Goal: Transaction & Acquisition: Purchase product/service

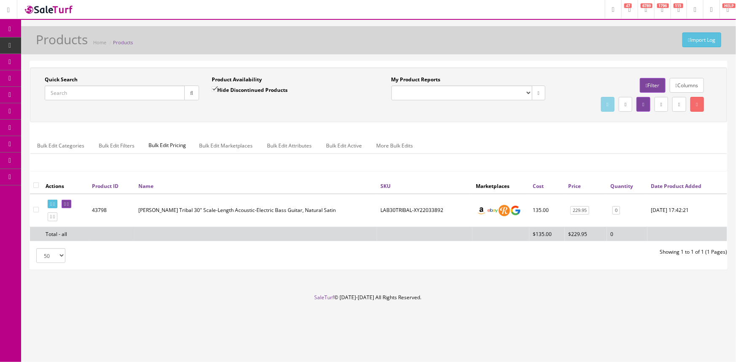
click at [49, 78] on icon at bounding box center [44, 78] width 9 height 7
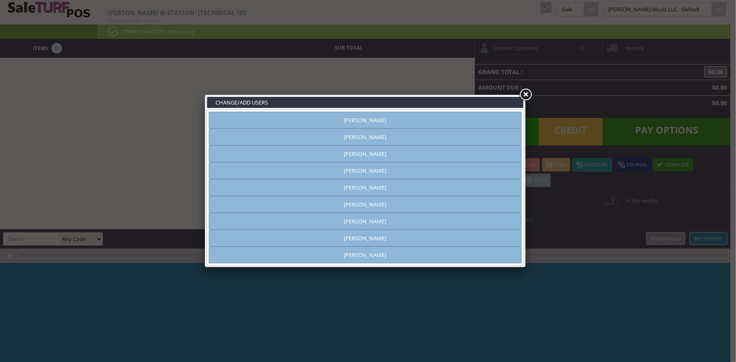
type input "[PERSON_NAME]"
click at [348, 240] on link "[PERSON_NAME]" at bounding box center [365, 238] width 313 height 17
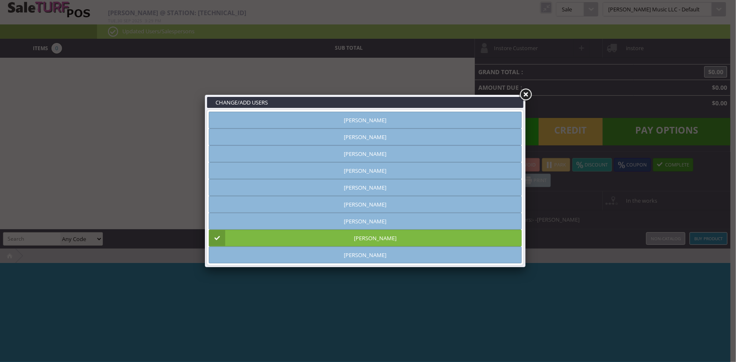
click at [526, 94] on link at bounding box center [525, 94] width 15 height 15
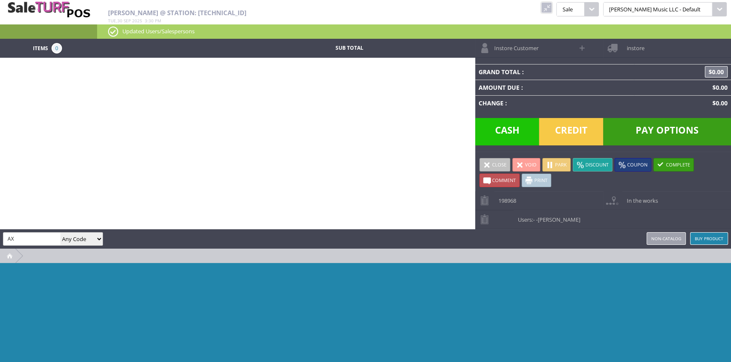
type input "A"
type input "AXDQATBL-WSM22118010633"
click at [552, 5] on link at bounding box center [546, 7] width 11 height 11
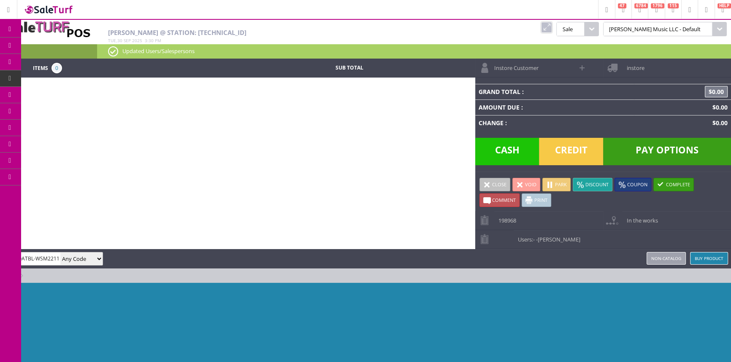
click at [73, 48] on span "Products" at bounding box center [61, 46] width 23 height 8
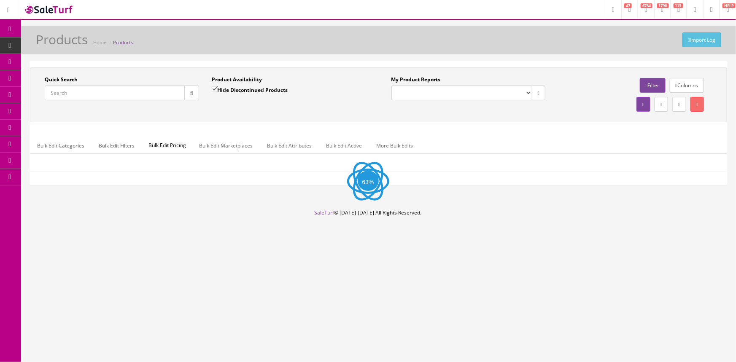
click at [86, 95] on input "Quick Search" at bounding box center [115, 93] width 140 height 15
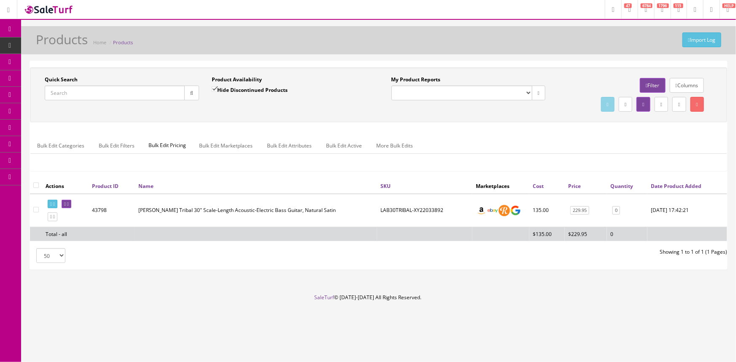
click at [237, 87] on label "Hide Discontinued Products" at bounding box center [250, 90] width 76 height 8
click at [217, 87] on input "Hide Discontinued Products" at bounding box center [214, 88] width 5 height 5
checkbox input "false"
click at [107, 99] on input "Quick Search" at bounding box center [115, 93] width 140 height 15
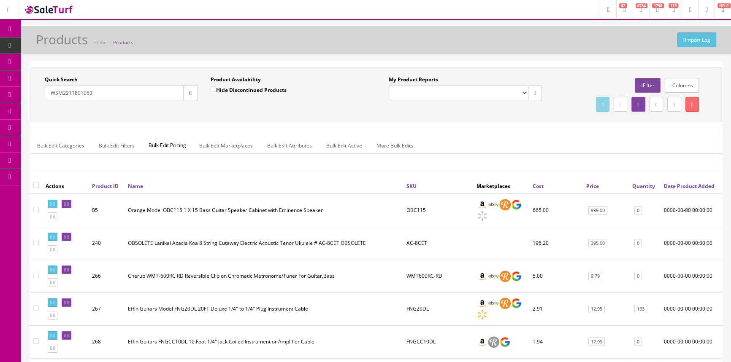
type input "WSM22118010633"
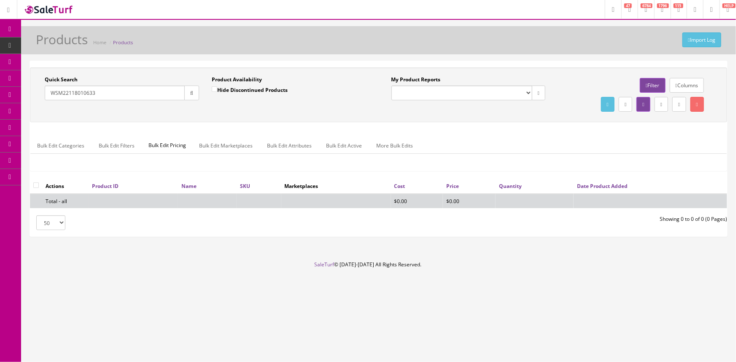
click at [101, 100] on input "WSM22118010633" at bounding box center [115, 93] width 140 height 15
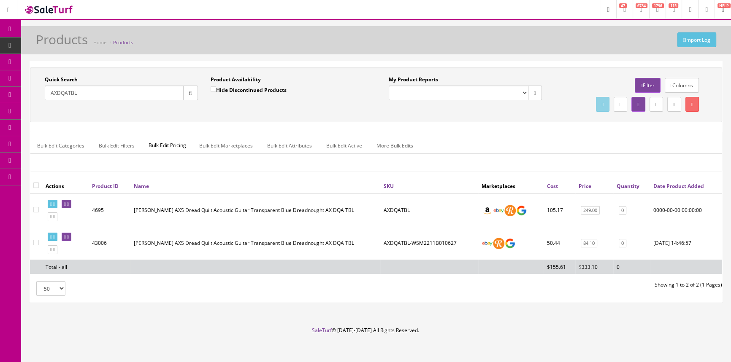
type input "AXDQATBL"
click at [621, 246] on link "0" at bounding box center [622, 243] width 8 height 9
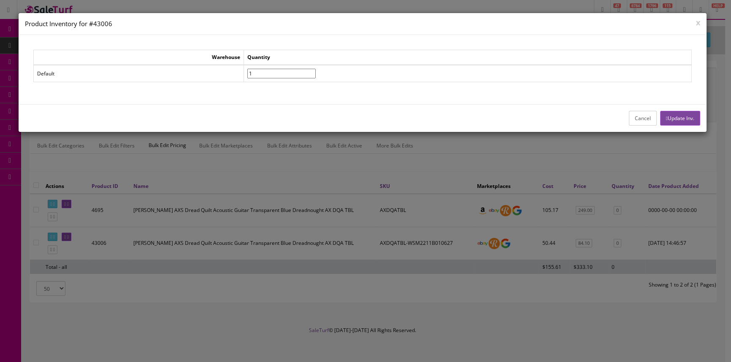
type input"] "1"
click at [316, 71] on input"] "1" at bounding box center [281, 74] width 68 height 10
click at [660, 113] on button "Update Inv." at bounding box center [680, 118] width 40 height 15
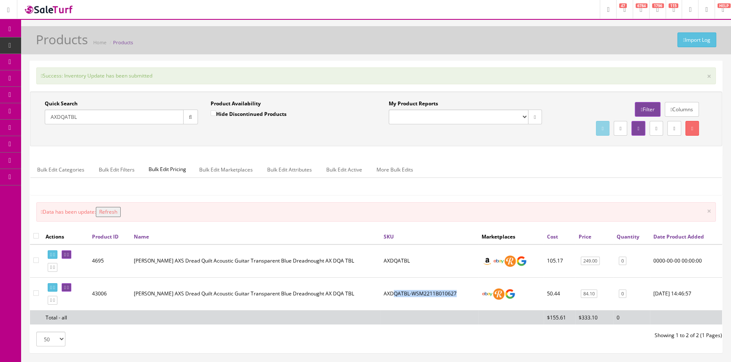
drag, startPoint x: 459, startPoint y: 299, endPoint x: 392, endPoint y: 301, distance: 67.5
click at [392, 301] on td "AXDQATBL-WSM2211B010627" at bounding box center [429, 294] width 98 height 33
click at [467, 305] on td "AXDQATBL-WSM2211B010627" at bounding box center [429, 294] width 98 height 33
click at [459, 294] on td "AXDQATBL-WSM2211B010627" at bounding box center [429, 294] width 98 height 33
click at [453, 292] on td "AXDQATBL-WSM2211B010627" at bounding box center [429, 294] width 98 height 33
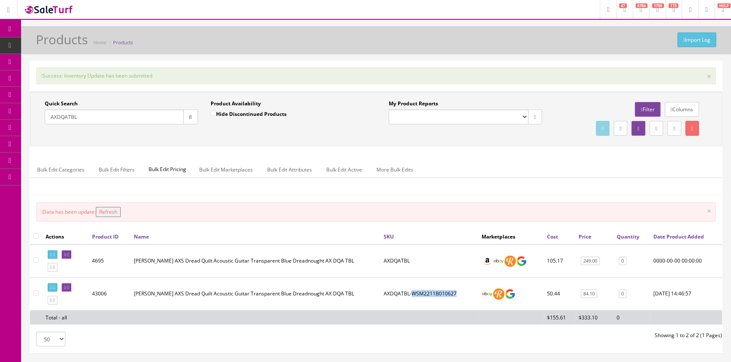
click at [453, 292] on td "AXDQATBL-WSM2211B010627" at bounding box center [429, 294] width 98 height 33
copy td "AXDQATBL-WSM2211B010627"
click at [59, 77] on span "POS Console" at bounding box center [65, 78] width 30 height 7
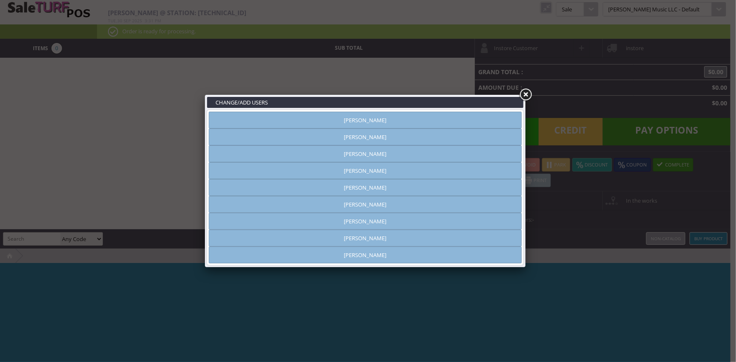
type input "[PERSON_NAME]"
click at [392, 235] on link "[PERSON_NAME]" at bounding box center [365, 238] width 313 height 17
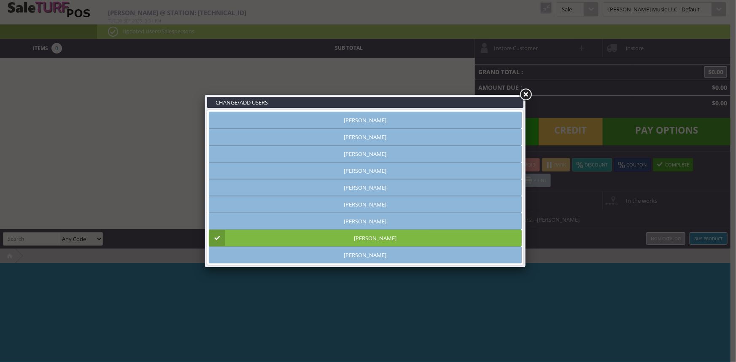
click at [524, 97] on link at bounding box center [525, 94] width 15 height 15
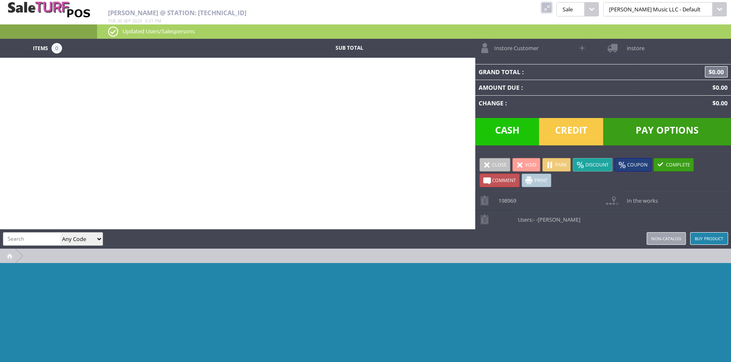
paste input "AXDQATBL-WSM2211B010627"
type input "AXDQATBL-WSM2211B010627"
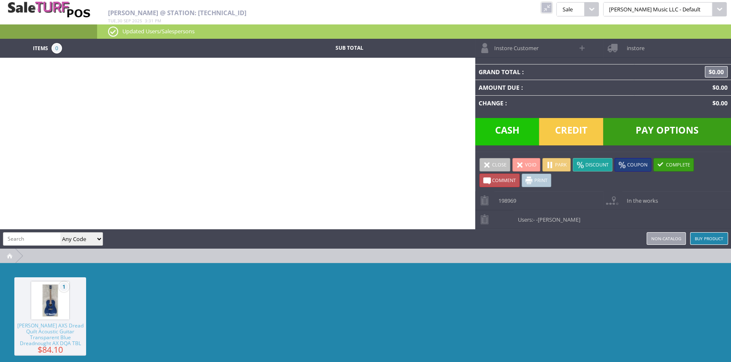
click at [63, 337] on span "[PERSON_NAME] AXS Dread Quilt Acoustic Guitar Transparent Blue Dreadnought AX D…" at bounding box center [50, 335] width 72 height 24
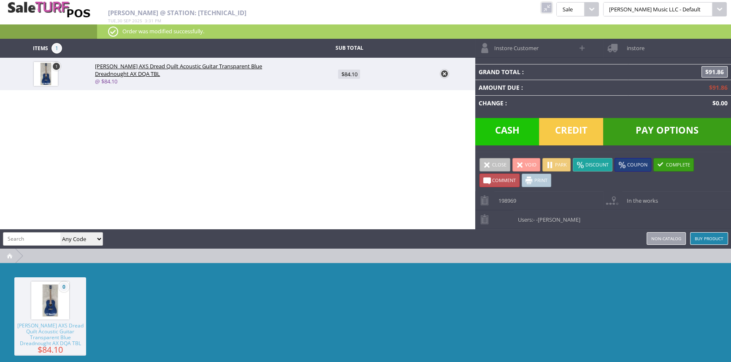
click at [355, 72] on span "$84.10" at bounding box center [349, 74] width 22 height 9
type input "84.1"
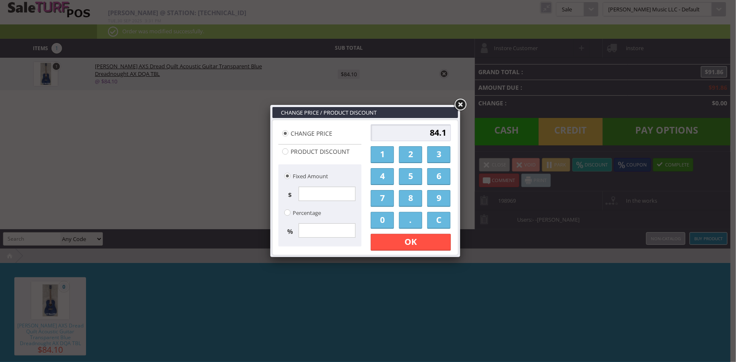
click at [389, 156] on link "1" at bounding box center [382, 154] width 23 height 17
click at [406, 174] on link "5" at bounding box center [410, 176] width 23 height 17
click at [435, 192] on link "9" at bounding box center [438, 198] width 23 height 17
click at [438, 203] on link "9" at bounding box center [438, 198] width 23 height 17
click at [439, 224] on link "C" at bounding box center [438, 220] width 23 height 17
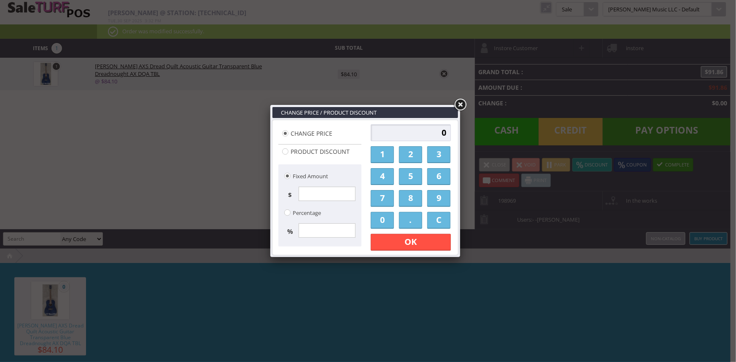
click at [377, 148] on link "1" at bounding box center [382, 154] width 23 height 17
click at [412, 172] on link "5" at bounding box center [410, 176] width 23 height 17
click at [440, 204] on link "9" at bounding box center [438, 198] width 23 height 17
click at [409, 216] on link "." at bounding box center [410, 220] width 23 height 17
click at [436, 199] on link "9" at bounding box center [438, 198] width 23 height 17
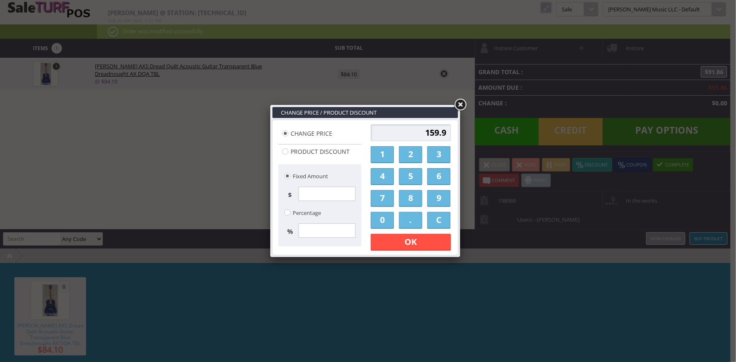
click at [408, 177] on link "5" at bounding box center [410, 176] width 23 height 17
type input "159.95"
click at [428, 247] on link "OK" at bounding box center [411, 242] width 80 height 17
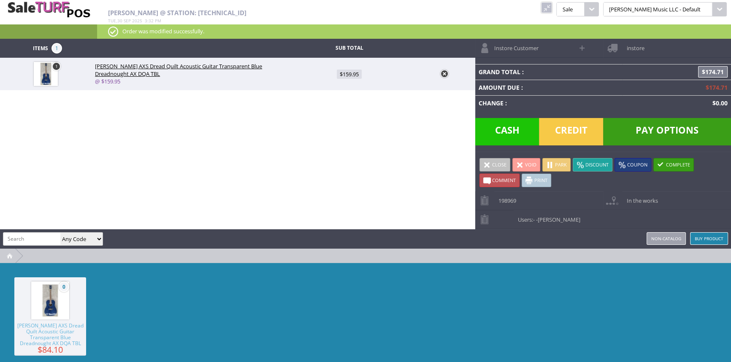
click at [590, 134] on span "Credit" at bounding box center [571, 131] width 64 height 27
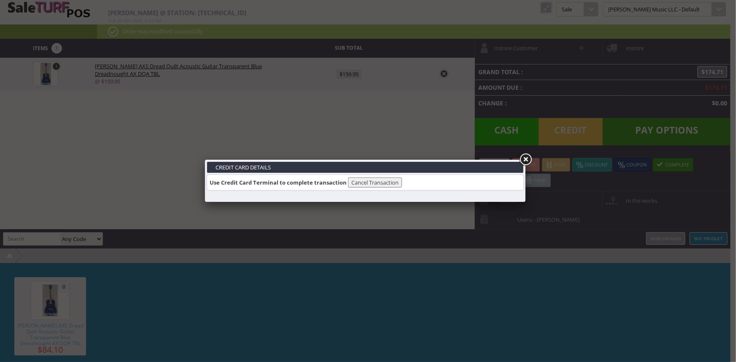
click at [527, 155] on link at bounding box center [525, 159] width 15 height 15
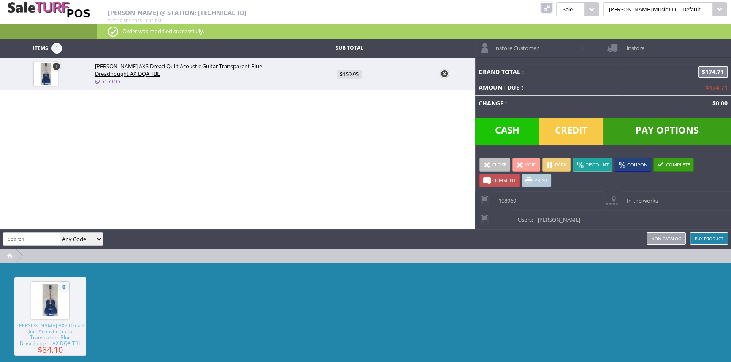
click at [690, 120] on span "Pay Options" at bounding box center [667, 131] width 128 height 27
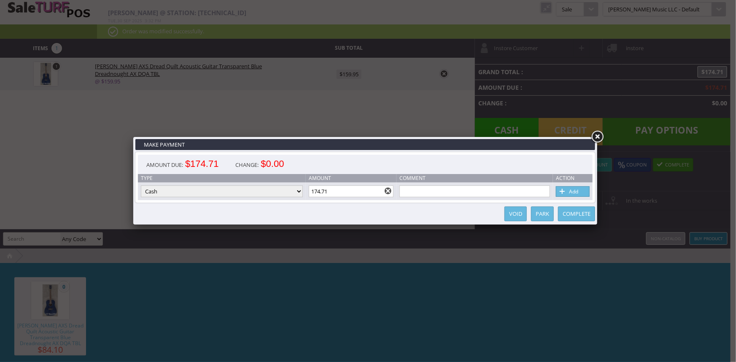
click at [270, 192] on select "Cash Credit Card Cheque or Money Order" at bounding box center [222, 192] width 162 height 12
select select "credit_card"
click at [141, 186] on select "Cash Credit Card Cheque or Money Order" at bounding box center [222, 192] width 162 height 12
click at [568, 191] on link "Add" at bounding box center [573, 191] width 34 height 11
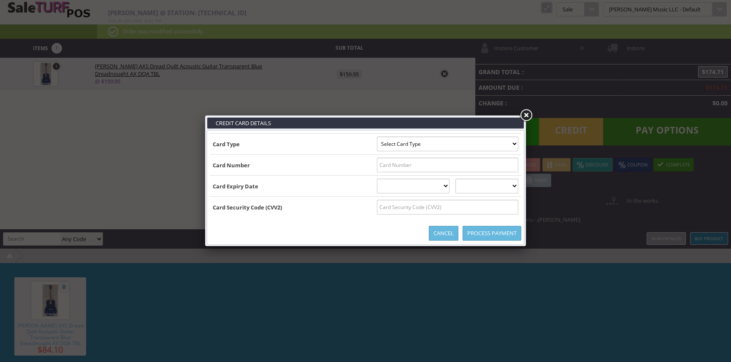
type input "B4412510013385812^LEDINGTON/AMANDA^27082011689410050000000044"
select select "VISA"
type input "4412510013385812"
select select "08"
select select "2027"
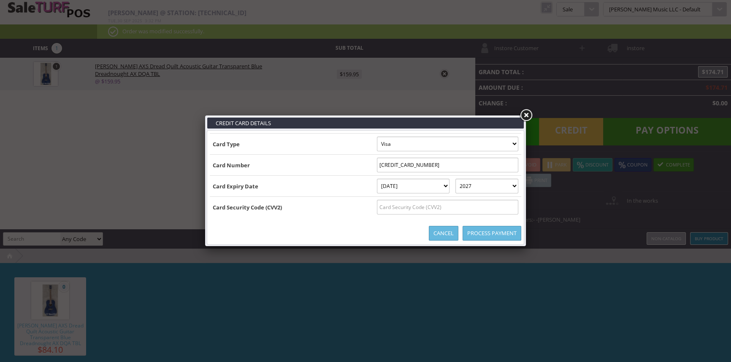
type input "B4412510013385812^LEDINGTON/AMANDA^2708201168941005000000004412510013385812=270…"
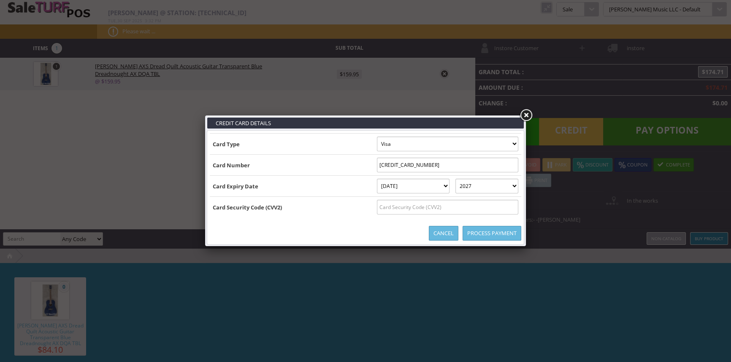
click at [463, 208] on input "text" at bounding box center [447, 207] width 141 height 15
type input "810"
click at [484, 227] on link "Process Payment" at bounding box center [491, 233] width 59 height 15
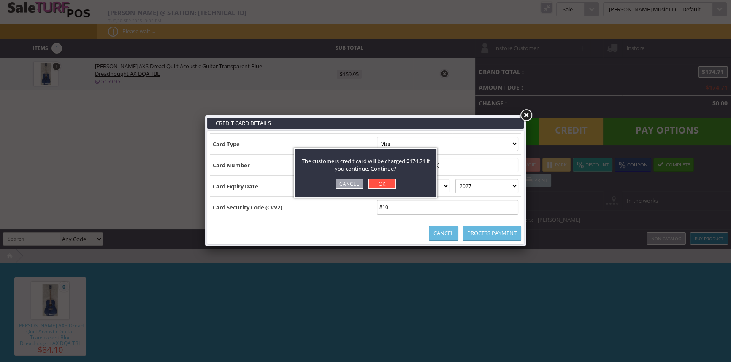
click at [384, 188] on link "OK" at bounding box center [381, 184] width 27 height 10
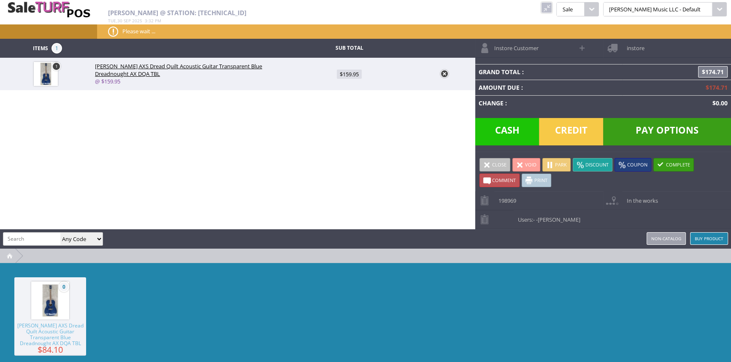
type input "0"
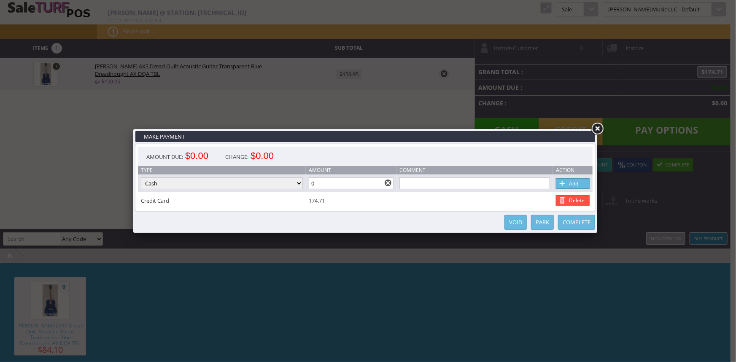
click at [591, 222] on link "Complete" at bounding box center [576, 222] width 37 height 15
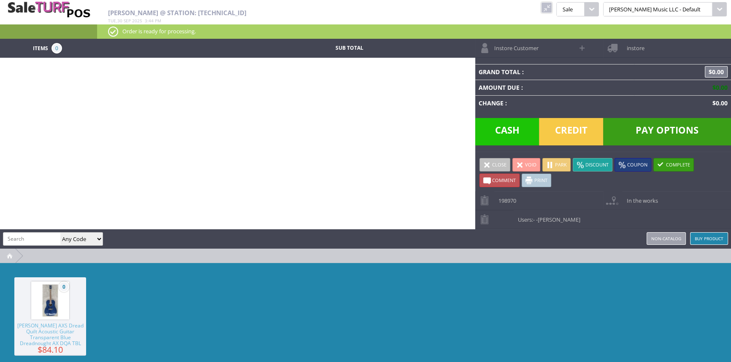
click at [552, 8] on link at bounding box center [546, 7] width 11 height 11
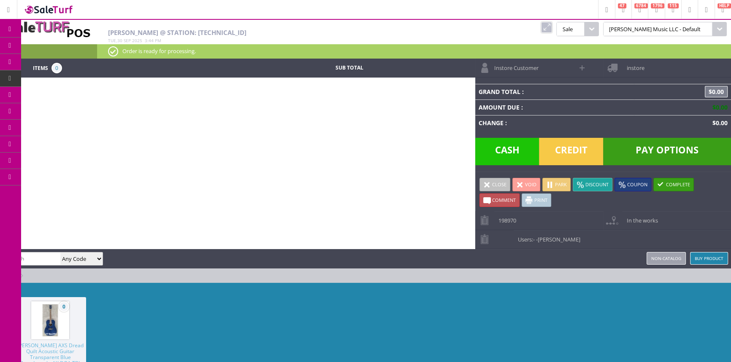
click at [67, 44] on span "Products" at bounding box center [61, 46] width 23 height 8
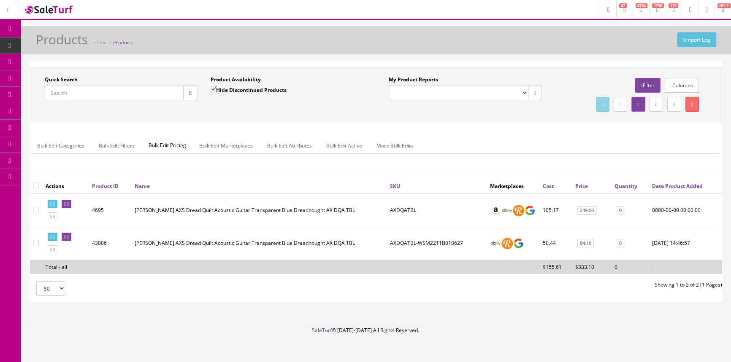
click at [67, 76] on span "POS Console" at bounding box center [65, 78] width 30 height 7
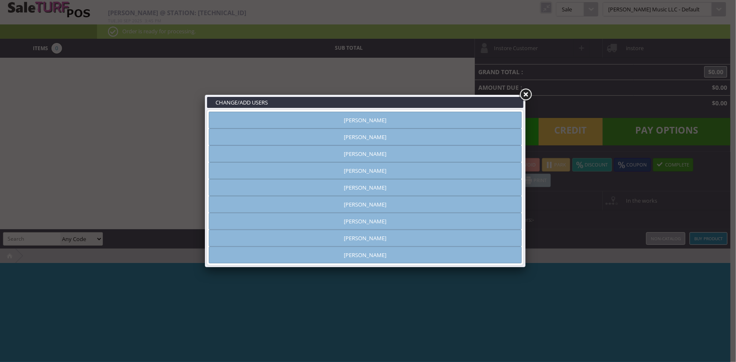
type input "[PERSON_NAME]"
click at [300, 121] on link "[PERSON_NAME]" at bounding box center [365, 120] width 313 height 17
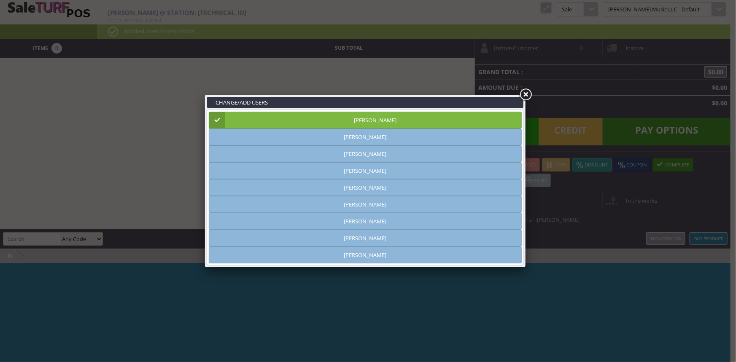
click at [523, 97] on link at bounding box center [525, 94] width 15 height 15
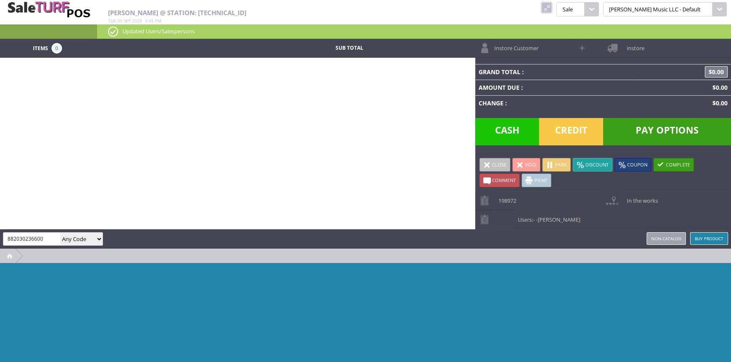
type input "882030236600"
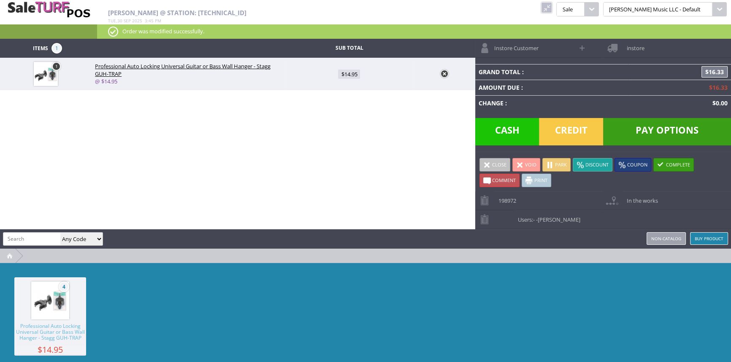
click at [56, 67] on link "1" at bounding box center [56, 66] width 9 height 9
type input "1"
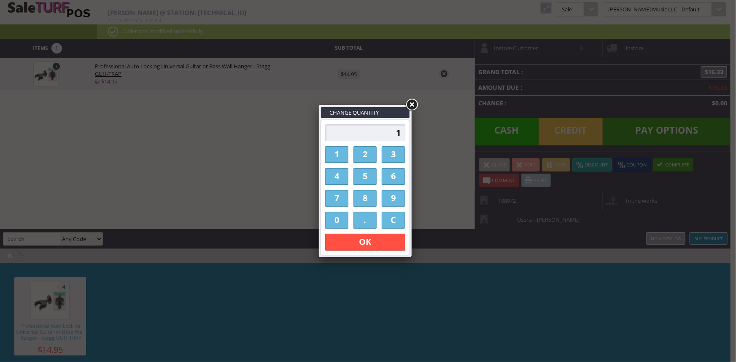
click at [330, 176] on link "4" at bounding box center [336, 176] width 23 height 17
type input "4"
click at [348, 247] on link "OK" at bounding box center [365, 242] width 80 height 17
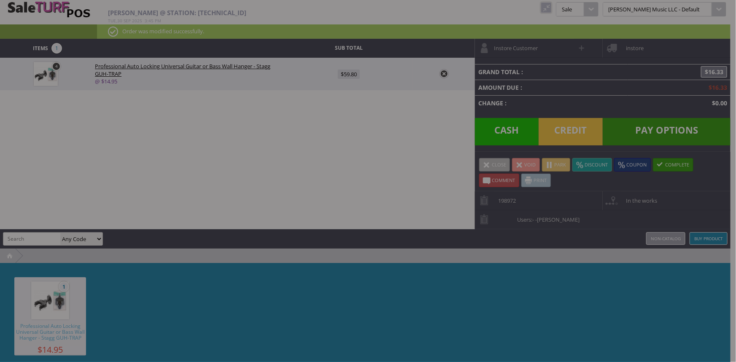
type input "65.32"
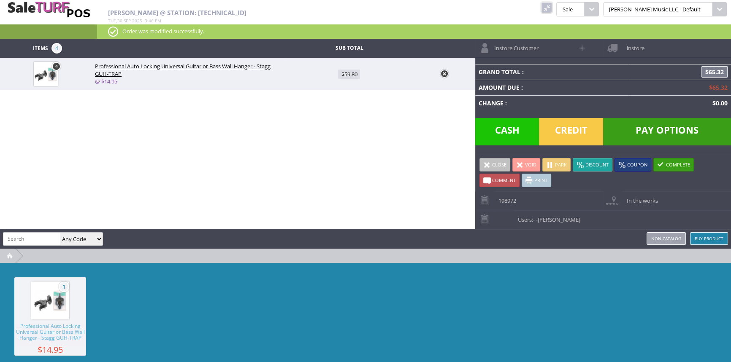
click at [689, 129] on span "Pay Options" at bounding box center [667, 131] width 128 height 27
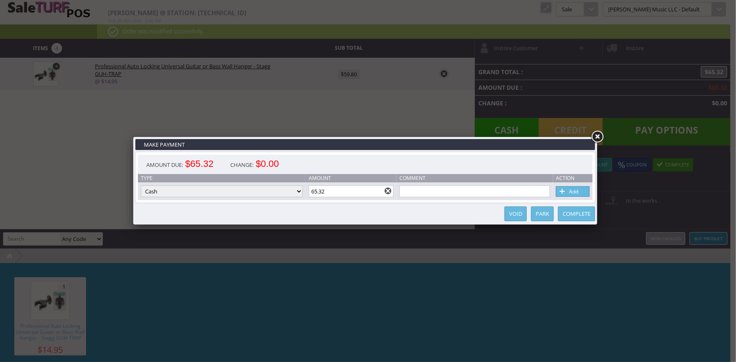
click at [295, 188] on select "Cash Credit Card Cheque or Money Order" at bounding box center [222, 192] width 162 height 12
select select "credit_card"
click at [141, 186] on select "Cash Credit Card Cheque or Money Order" at bounding box center [222, 192] width 162 height 12
click at [572, 191] on link "Add" at bounding box center [573, 191] width 34 height 11
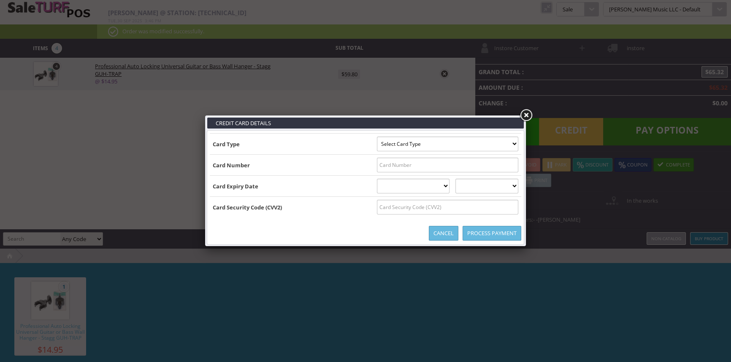
type input "[US_VEHICLE_IDENTIFICATION_NUMBER]^[PERSON_NAME]/[PERSON_NAME] ^260120110009010…"
select select "VISA"
type input "[CREDIT_CARD_NUMBER]"
select select "01"
select select "2026"
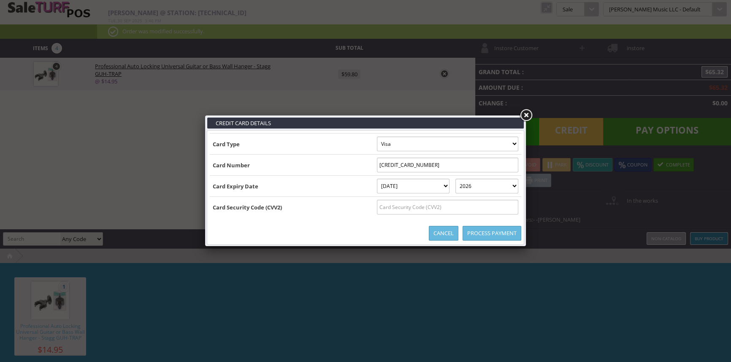
type input "[US_VEHICLE_IDENTIFICATION_NUMBER]^[PERSON_NAME]/[PERSON_NAME] ^260120110009010…"
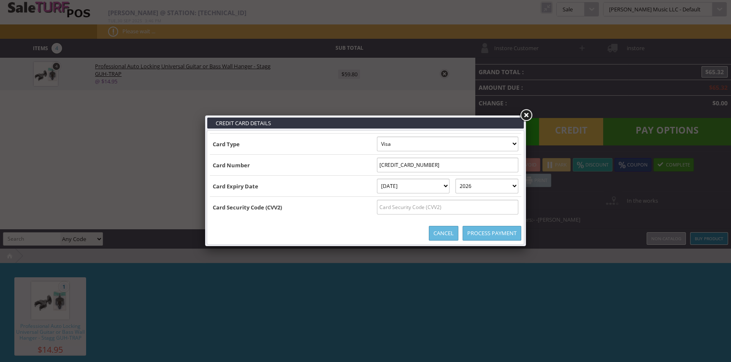
click at [431, 210] on input "text" at bounding box center [447, 207] width 141 height 15
type input "118"
click at [476, 232] on link "Process Payment" at bounding box center [491, 233] width 59 height 15
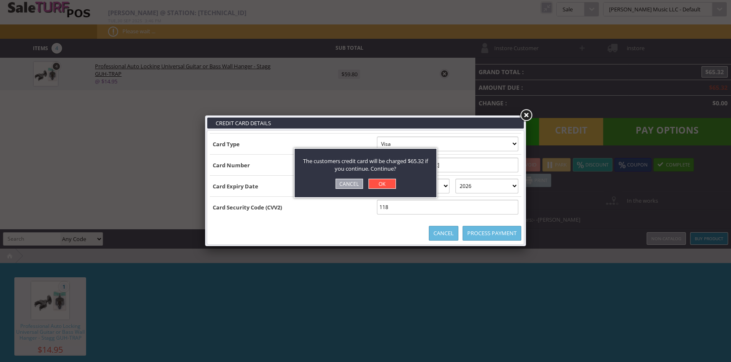
click at [379, 185] on link "OK" at bounding box center [381, 184] width 27 height 10
select select "cash"
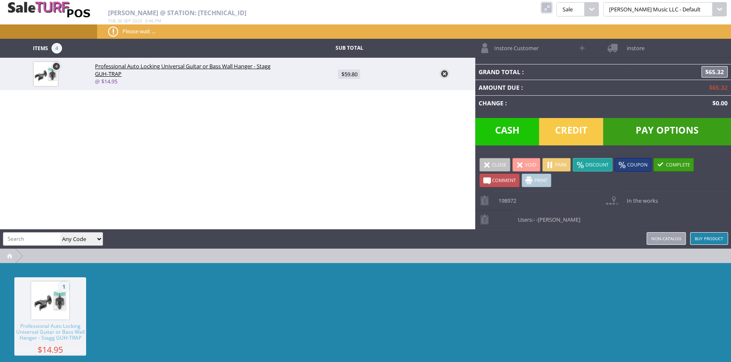
type input "0"
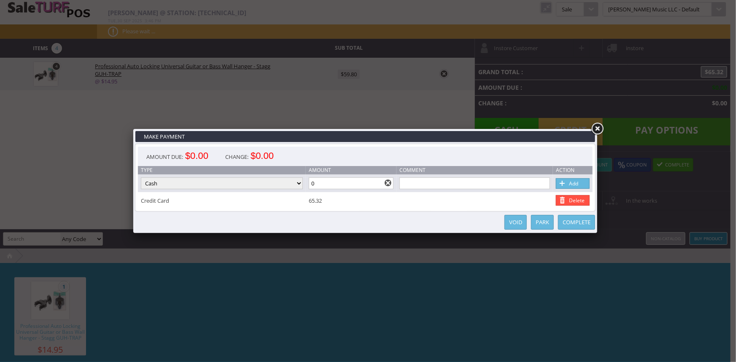
click at [582, 224] on link "Complete" at bounding box center [576, 222] width 37 height 15
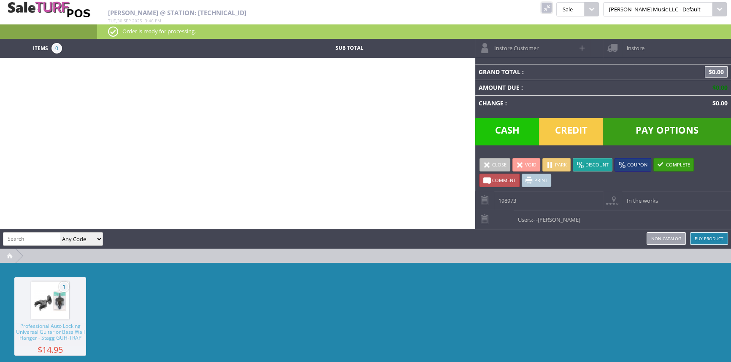
click at [552, 5] on link at bounding box center [546, 7] width 11 height 11
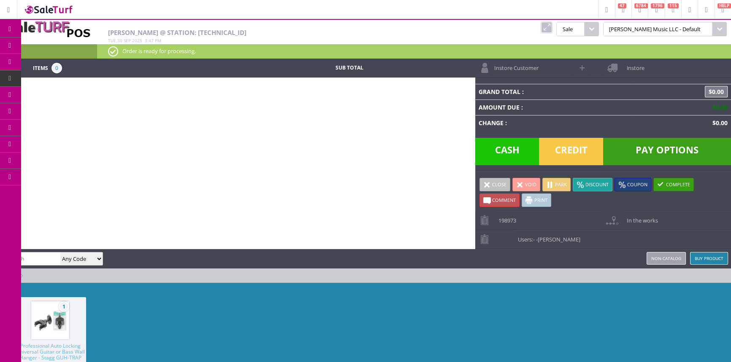
click at [64, 42] on span "Products" at bounding box center [61, 46] width 23 height 8
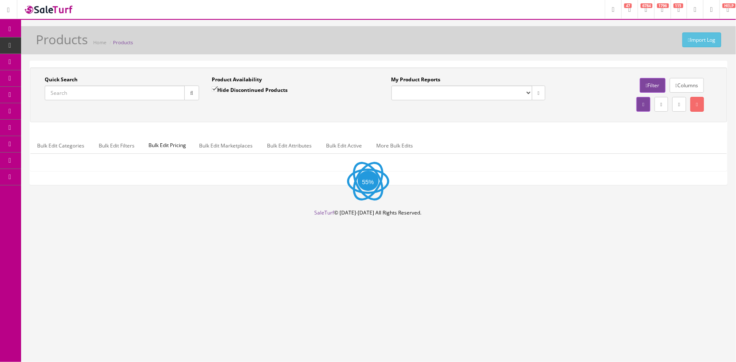
click at [69, 92] on input "Quick Search" at bounding box center [115, 93] width 140 height 15
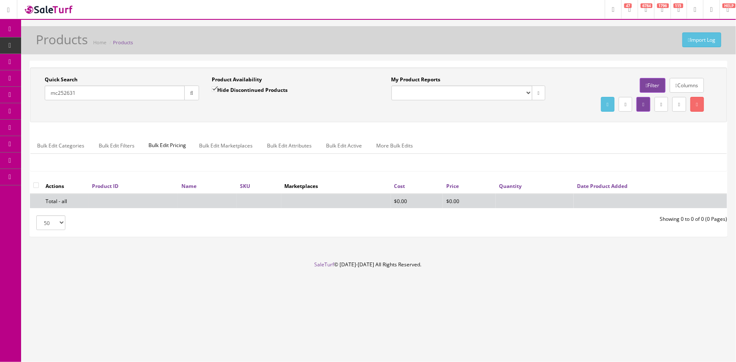
type input "mc252631"
click at [215, 88] on input "Hide Discontinued Products" at bounding box center [214, 88] width 5 height 5
checkbox input "false"
